Goal: Find specific page/section: Find specific page/section

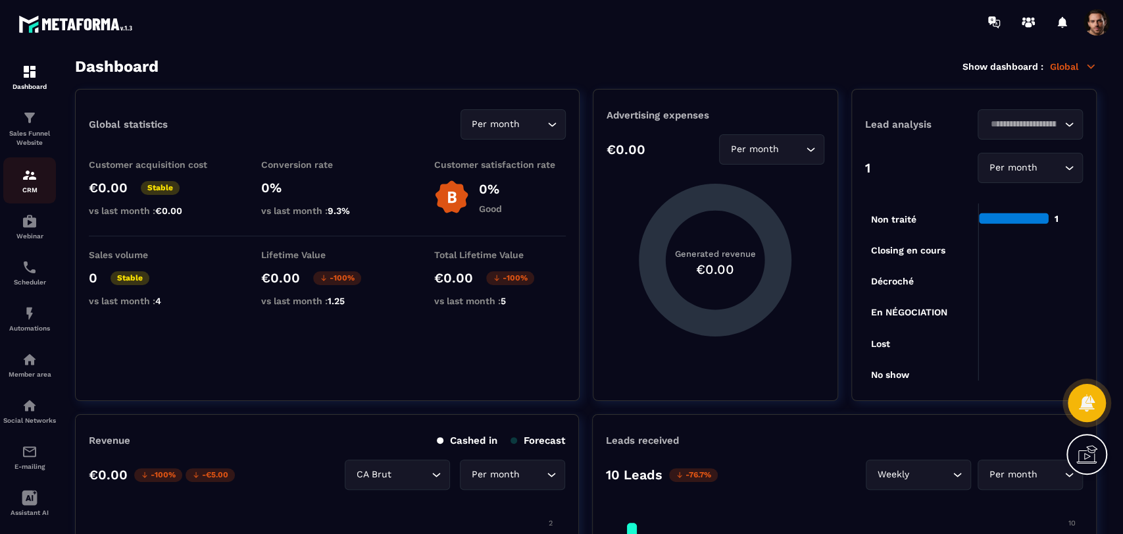
click at [27, 189] on p "CRM" at bounding box center [29, 189] width 53 height 7
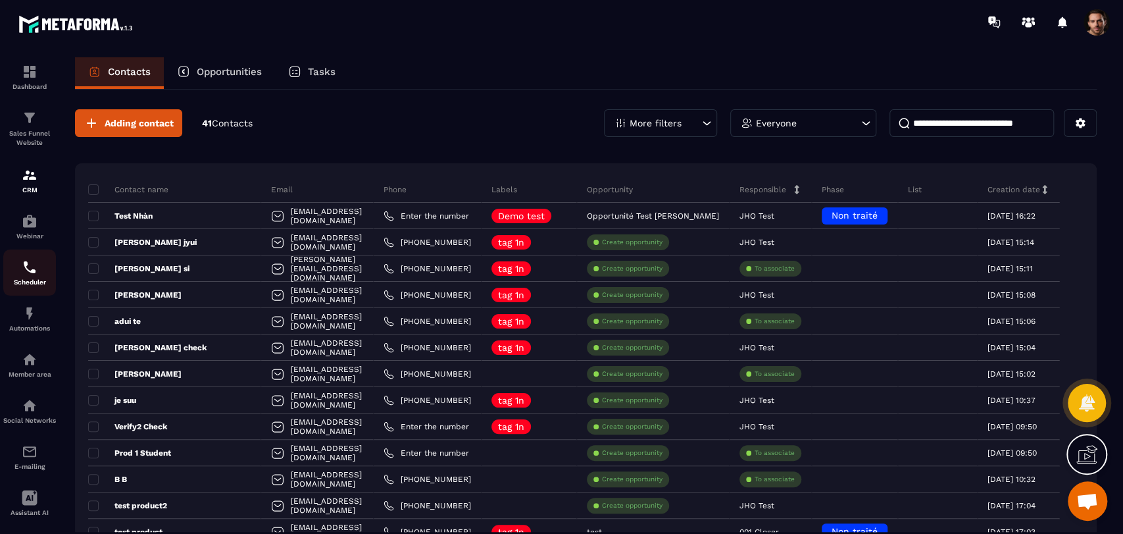
click at [30, 279] on p "Scheduler" at bounding box center [29, 281] width 53 height 7
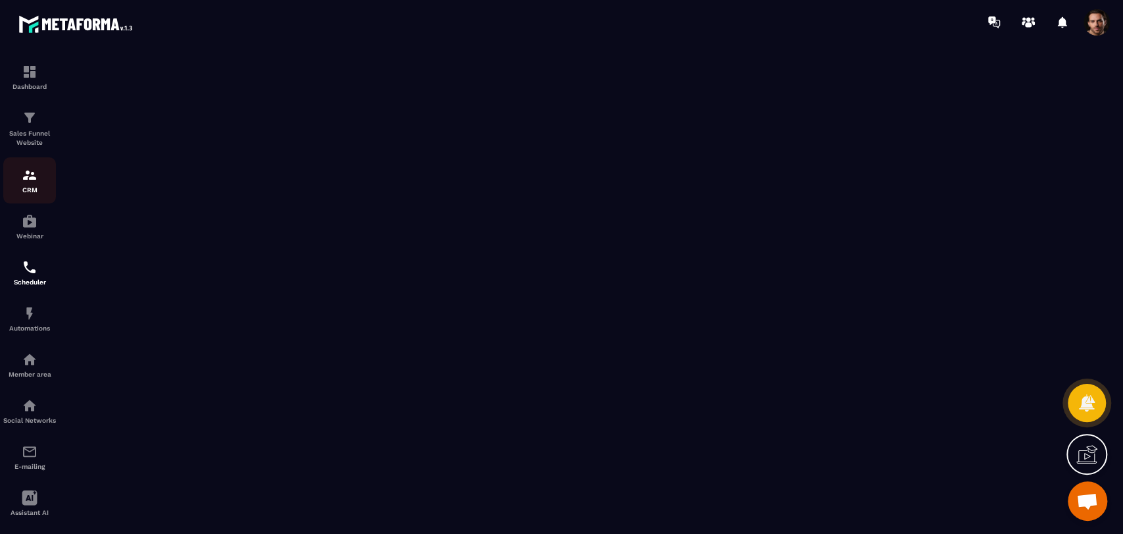
click at [32, 176] on img at bounding box center [30, 175] width 16 height 16
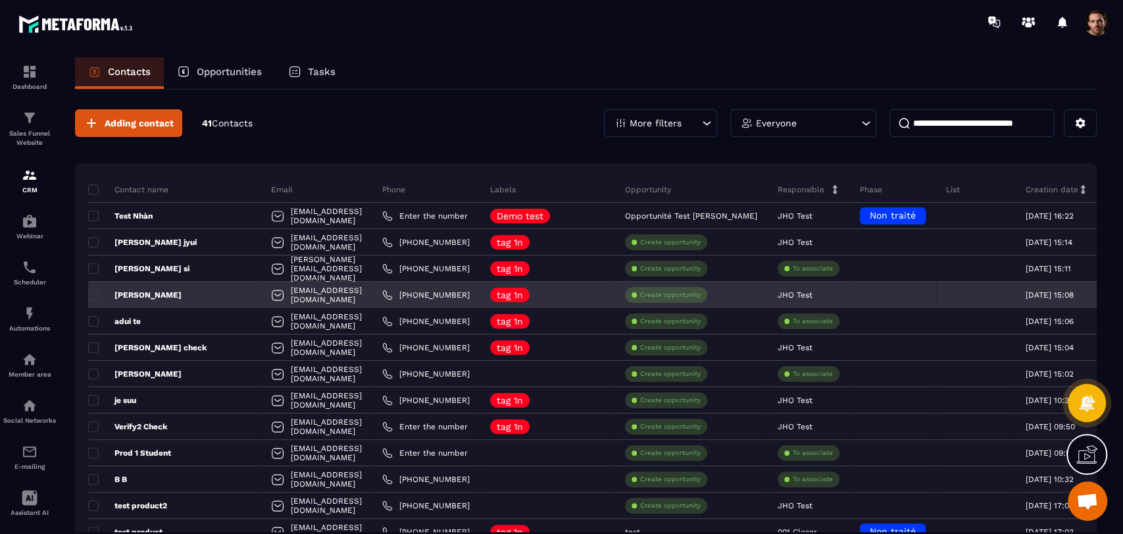
click at [134, 293] on p "[PERSON_NAME]" at bounding box center [134, 294] width 93 height 11
